Goal: Task Accomplishment & Management: Use online tool/utility

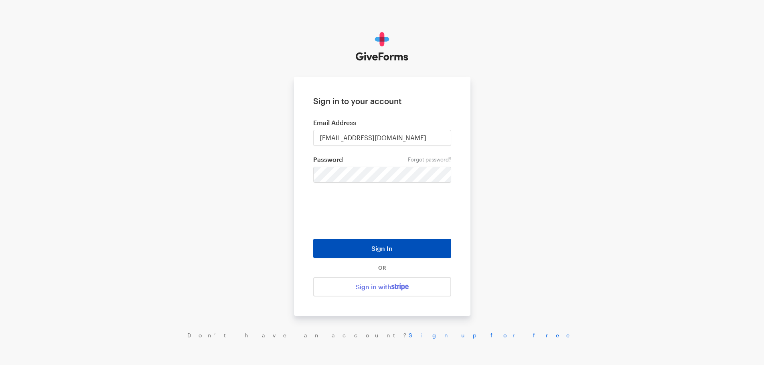
click at [365, 249] on button "Sign In" at bounding box center [382, 248] width 138 height 19
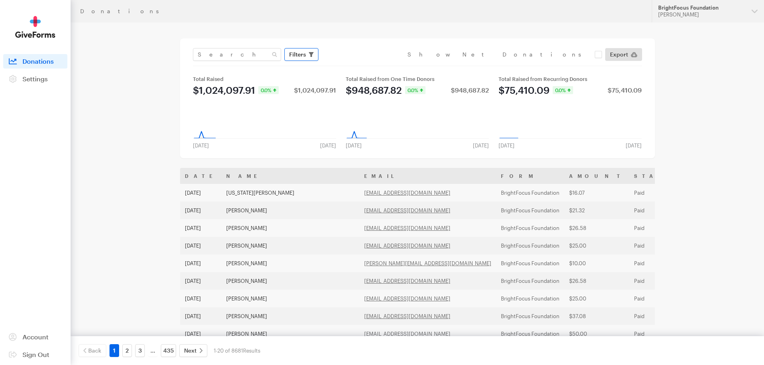
click at [306, 52] on button "Filters" at bounding box center [301, 54] width 34 height 13
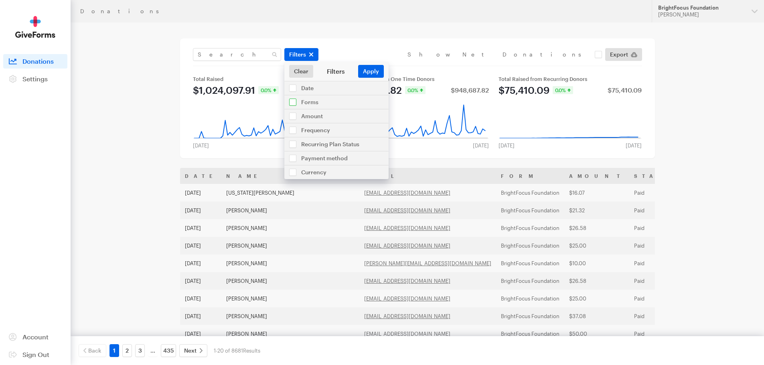
click at [306, 103] on input "checkbox" at bounding box center [336, 102] width 104 height 14
checkbox input "true"
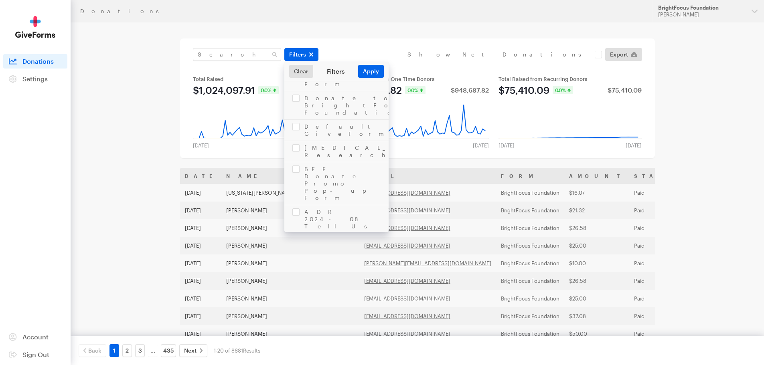
scroll to position [361, 0]
checkbox input "true"
click at [373, 75] on button "Apply" at bounding box center [371, 71] width 26 height 13
